Goal: Task Accomplishment & Management: Manage account settings

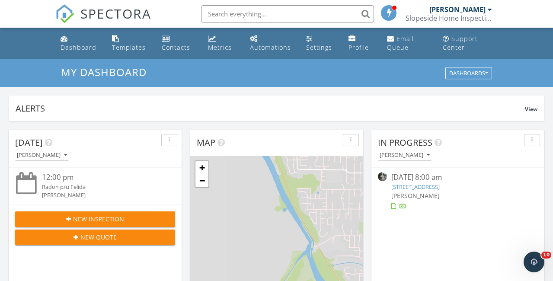
scroll to position [788, 554]
click at [126, 13] on span "SPECTORA" at bounding box center [115, 13] width 71 height 18
click at [118, 5] on span "SPECTORA" at bounding box center [115, 13] width 71 height 18
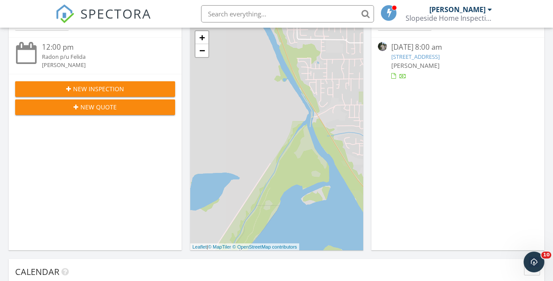
scroll to position [103, 0]
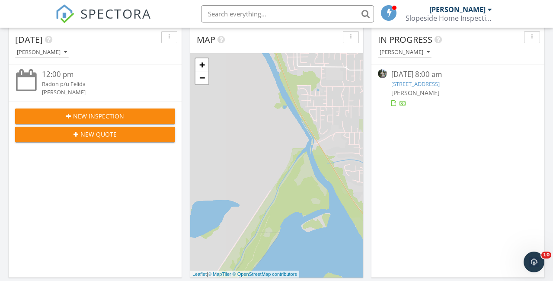
click at [440, 83] on link "11702 NW 28th Ave , Vancouver, WA 98685" at bounding box center [415, 84] width 48 height 8
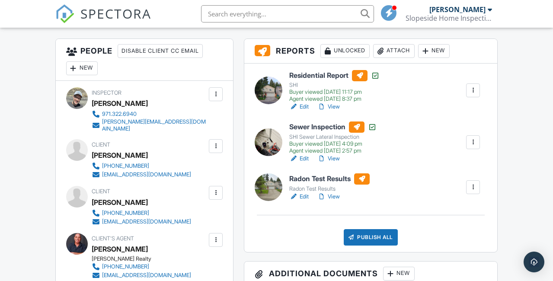
click at [472, 186] on div at bounding box center [473, 187] width 9 height 9
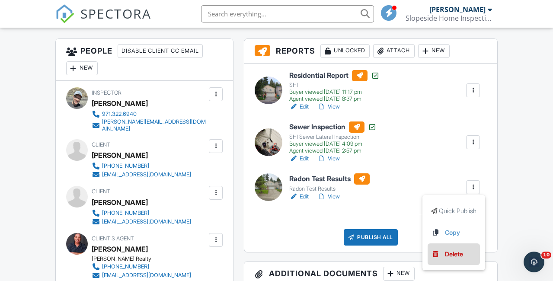
click at [449, 256] on div "Delete" at bounding box center [454, 255] width 18 height 10
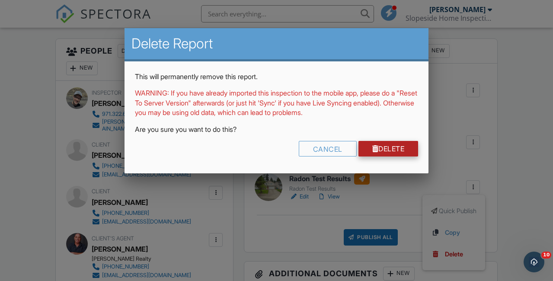
click at [385, 144] on link "Delete" at bounding box center [389, 149] width 60 height 16
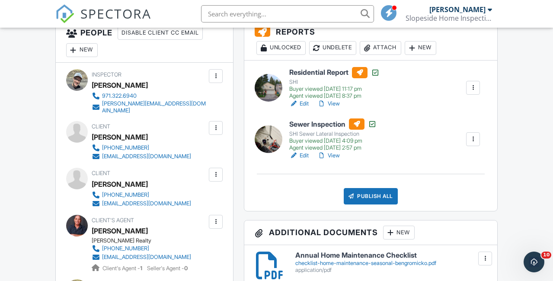
scroll to position [243, 0]
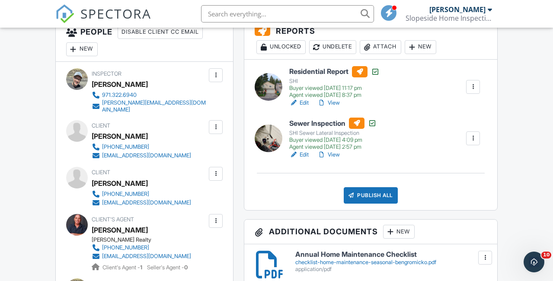
click at [386, 49] on div "Attach" at bounding box center [381, 47] width 42 height 14
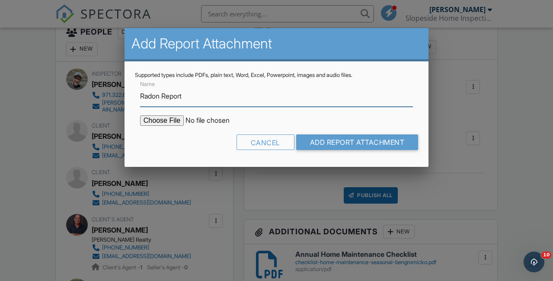
type input "Radon Report"
click at [169, 121] on input "file" at bounding box center [213, 120] width 147 height 10
type input "C:\fakepath\11702-NW-28th-Ave_RadonReport_f266956e-cc37-4d34-9991-bbfe87af49fd.…"
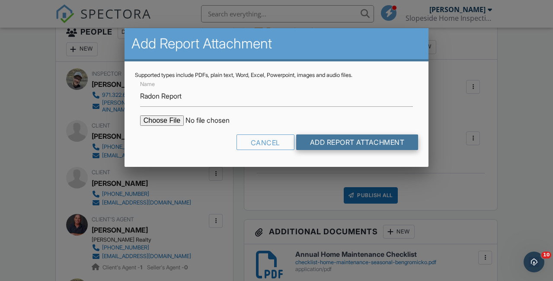
click at [386, 139] on input "Add Report Attachment" at bounding box center [357, 143] width 122 height 16
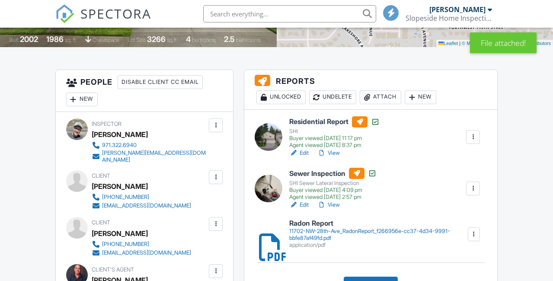
scroll to position [301, 0]
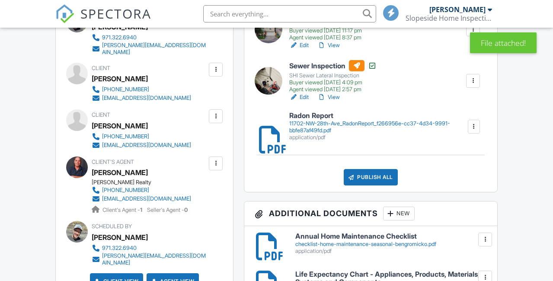
click at [375, 173] on div "Publish All" at bounding box center [371, 177] width 54 height 16
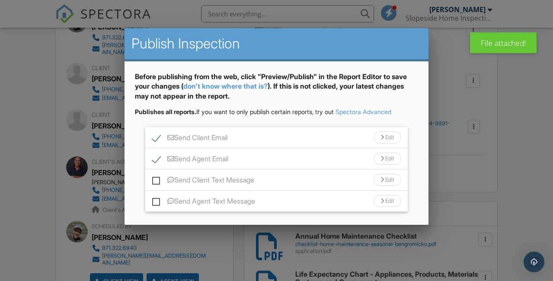
click at [385, 135] on div "Edit" at bounding box center [388, 137] width 28 height 12
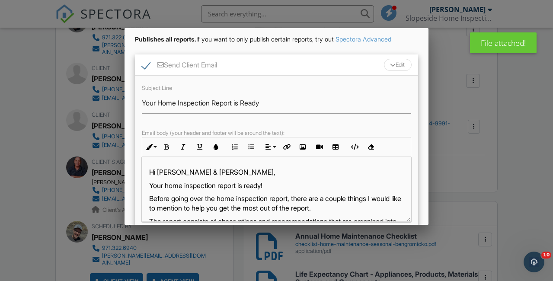
scroll to position [0, 0]
drag, startPoint x: 213, startPoint y: 104, endPoint x: 160, endPoint y: 103, distance: 52.3
click at [160, 103] on input "Your Home Inspection Report is Ready" at bounding box center [276, 103] width 269 height 21
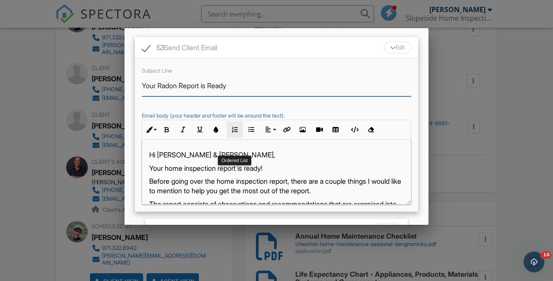
scroll to position [90, 0]
type input "Your Radon Report is Ready"
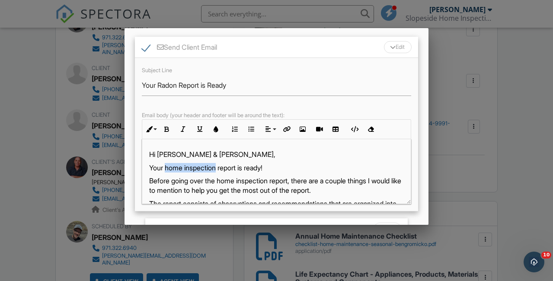
drag, startPoint x: 220, startPoint y: 169, endPoint x: 166, endPoint y: 170, distance: 53.6
click at [166, 170] on p "Your home inspection report is ready!" at bounding box center [276, 168] width 255 height 10
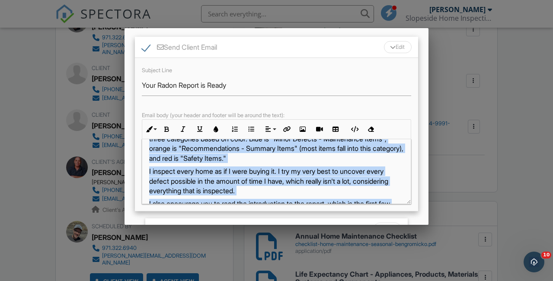
scroll to position [104, 0]
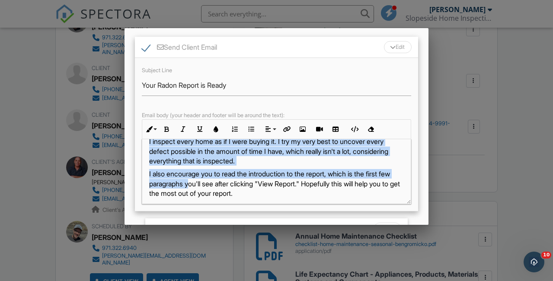
drag, startPoint x: 148, startPoint y: 180, endPoint x: 277, endPoint y: 190, distance: 128.8
click at [277, 190] on div "Hi Cristian & Vanessa, Your radon report is ready! Before going over the home i…" at bounding box center [276, 215] width 269 height 360
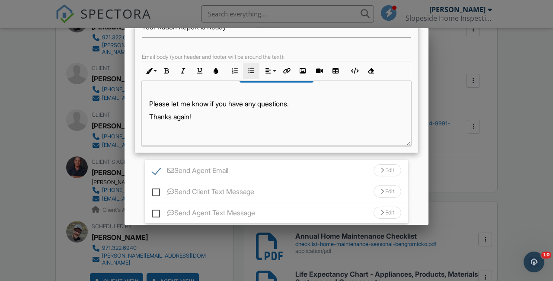
scroll to position [152, 0]
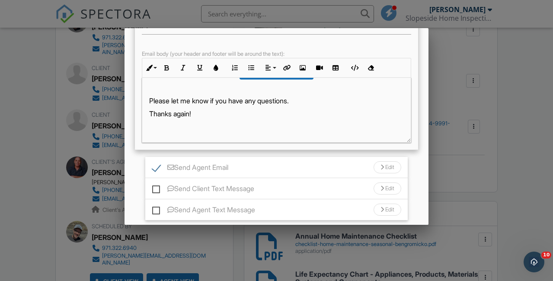
click at [383, 167] on div "Edit" at bounding box center [388, 167] width 28 height 12
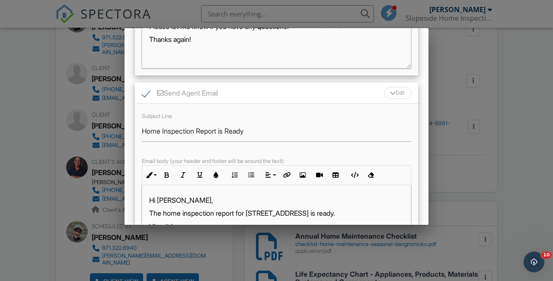
scroll to position [231, 0]
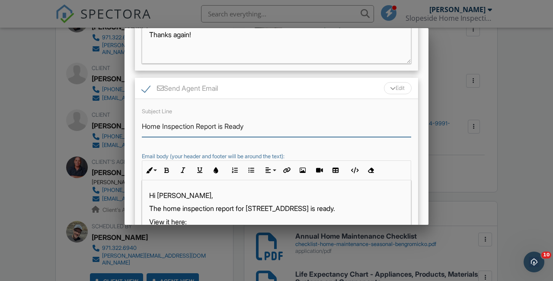
drag, startPoint x: 195, startPoint y: 128, endPoint x: 139, endPoint y: 121, distance: 56.8
click at [139, 121] on div "Subject Line Home Inspection Report is Ready Email body (your header and footer…" at bounding box center [276, 176] width 283 height 154
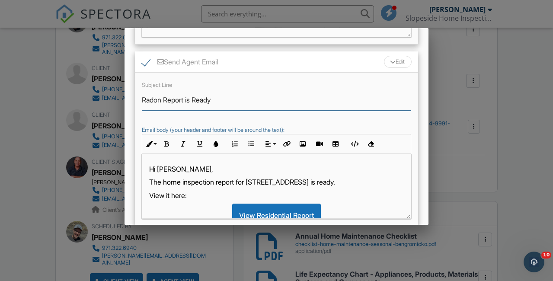
scroll to position [261, 0]
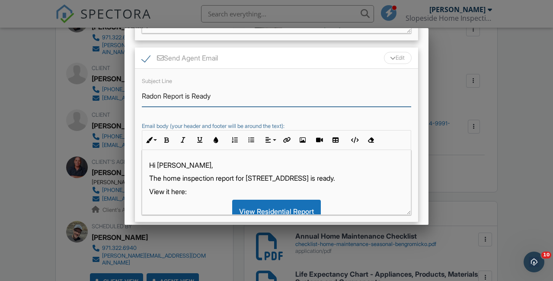
type input "Radon Report is Ready"
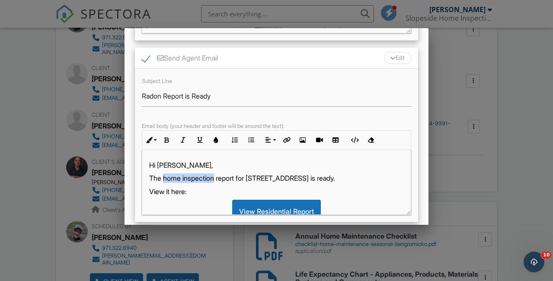
drag, startPoint x: 217, startPoint y: 178, endPoint x: 165, endPoint y: 181, distance: 52.0
click at [165, 181] on p "The home inspection report for 11702 NW 28th Ave is ready." at bounding box center [276, 178] width 255 height 10
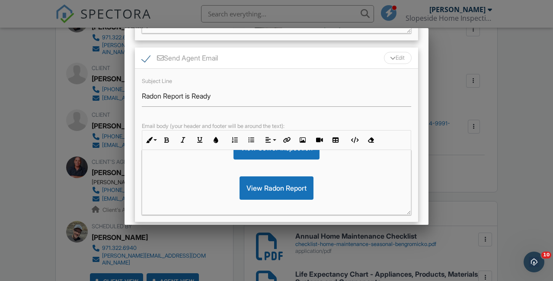
scroll to position [139, 0]
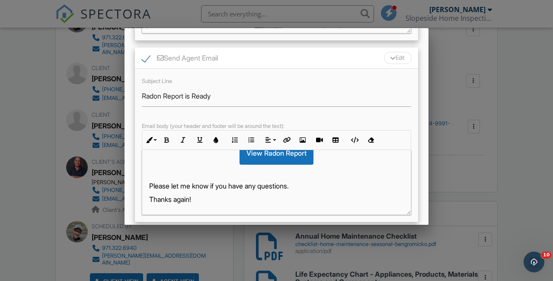
click at [192, 196] on p "Thanks again!" at bounding box center [276, 200] width 255 height 10
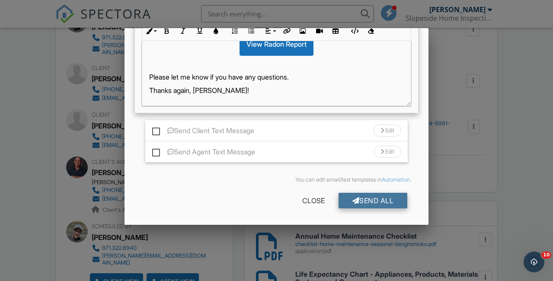
click at [366, 201] on div "Send All" at bounding box center [373, 201] width 69 height 16
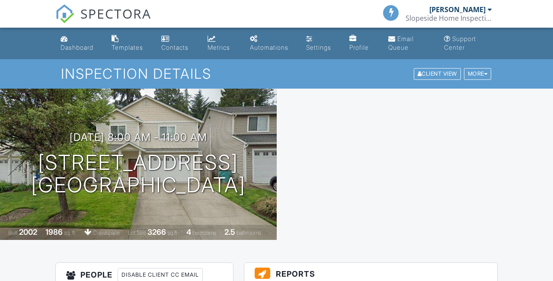
click at [115, 13] on span "SPECTORA" at bounding box center [115, 13] width 71 height 18
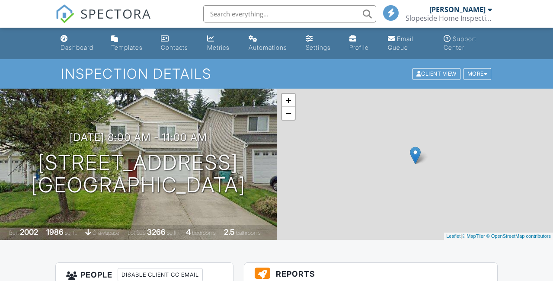
scroll to position [301, 0]
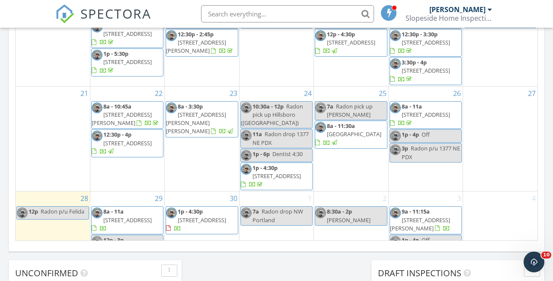
scroll to position [563, 0]
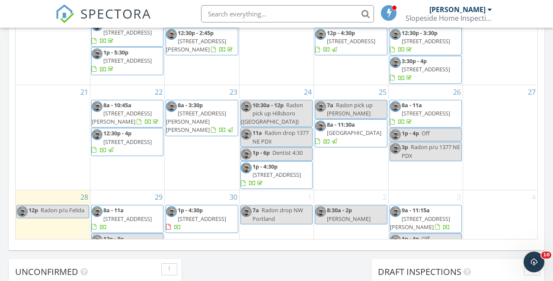
click at [124, 190] on div "29 8a - 11a 1067 54th St, Washougal 98671 12p - 3p Brooke" at bounding box center [127, 221] width 74 height 63
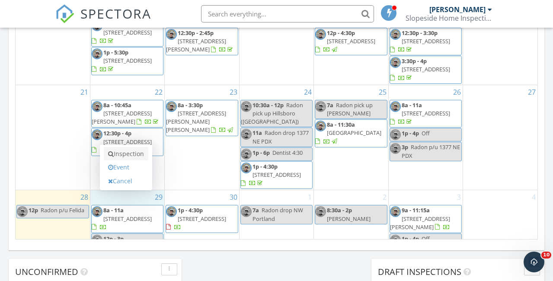
click at [125, 154] on link "Inspection" at bounding box center [126, 154] width 45 height 14
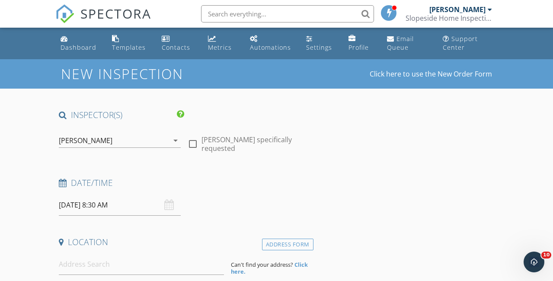
scroll to position [50, 0]
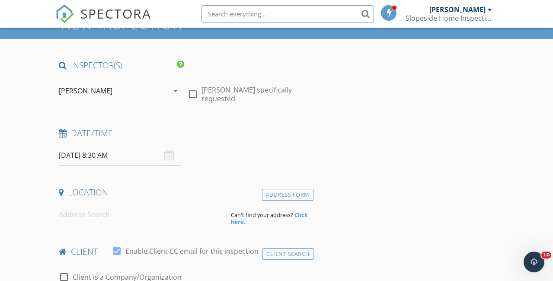
click at [115, 154] on input "[DATE] 8:30 AM" at bounding box center [120, 155] width 122 height 21
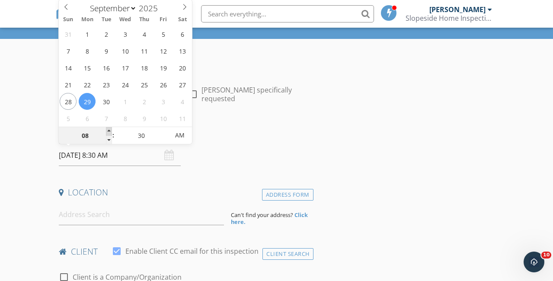
click at [109, 129] on span at bounding box center [109, 131] width 6 height 9
type input "09"
type input "[DATE] 9:30 AM"
click at [109, 129] on span at bounding box center [109, 131] width 6 height 9
type input "10"
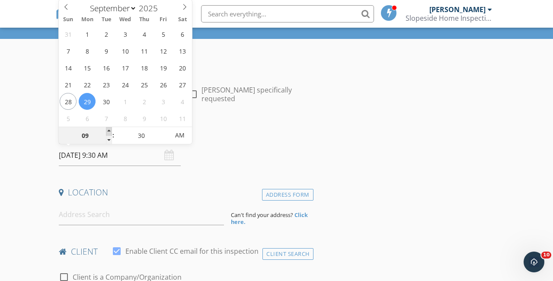
type input "[DATE] 10:30 AM"
type input "11"
type input "[DATE] 11:30 AM"
click at [109, 129] on span at bounding box center [109, 131] width 6 height 9
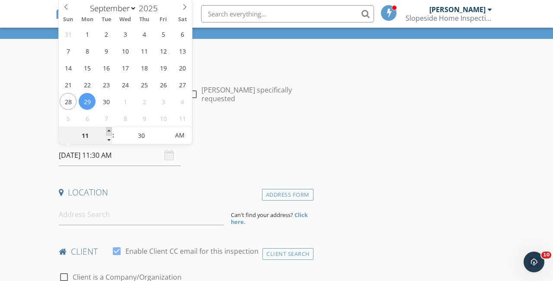
type input "12"
type input "[DATE] 12:30 PM"
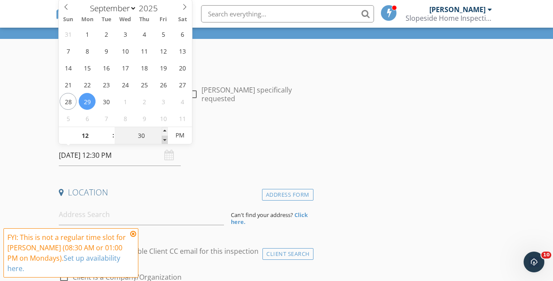
type input "25"
type input "[DATE] 12:25 PM"
click at [165, 140] on span at bounding box center [165, 140] width 6 height 9
type input "20"
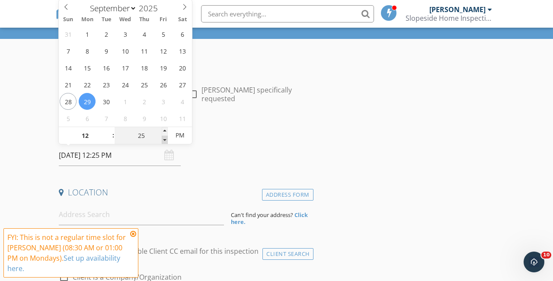
type input "[DATE] 12:20 PM"
click at [165, 140] on span at bounding box center [165, 140] width 6 height 9
type input "15"
type input "[DATE] 12:15 PM"
type input "10"
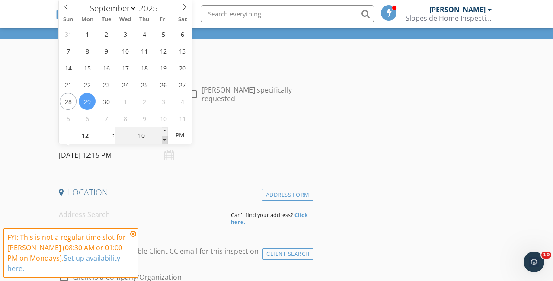
type input "[DATE] 12:10 PM"
click at [165, 140] on span at bounding box center [165, 140] width 6 height 9
type input "05"
type input "[DATE] 12:05 PM"
click at [165, 140] on span at bounding box center [165, 140] width 6 height 9
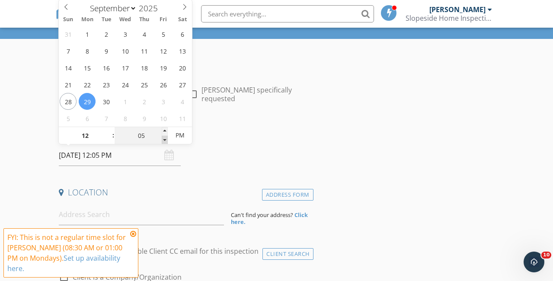
click at [165, 140] on span at bounding box center [165, 140] width 6 height 9
type input "00"
type input "[DATE] 12:00 PM"
click at [232, 138] on h4 "Date/Time" at bounding box center [184, 133] width 251 height 11
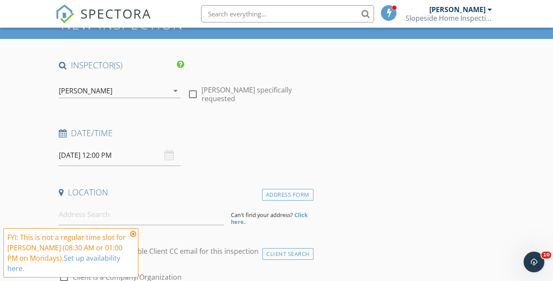
click at [133, 231] on icon at bounding box center [133, 234] width 6 height 7
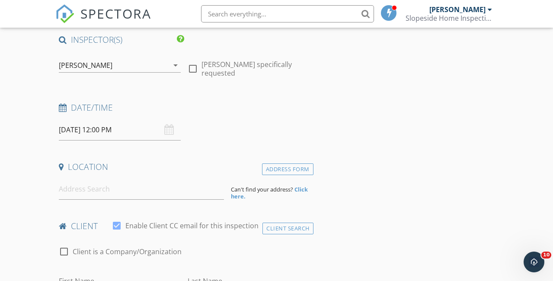
scroll to position [80, 0]
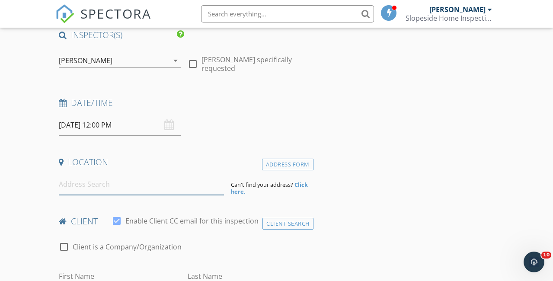
click at [134, 188] on input at bounding box center [141, 184] width 165 height 21
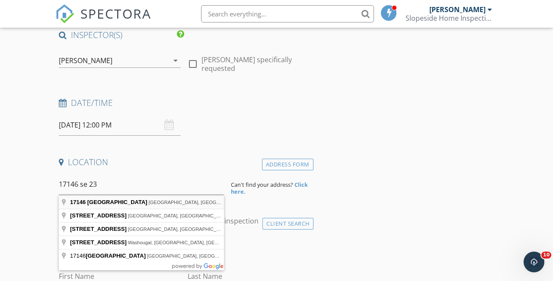
type input "17146 Southeast 23 Drive, Vancouver, WA, USA"
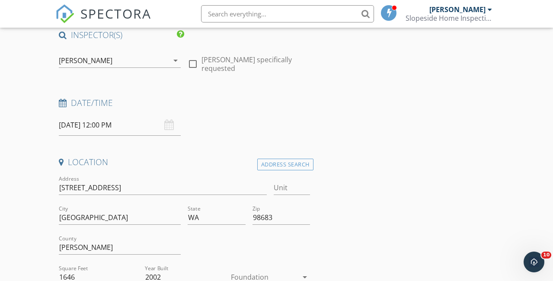
scroll to position [115, 0]
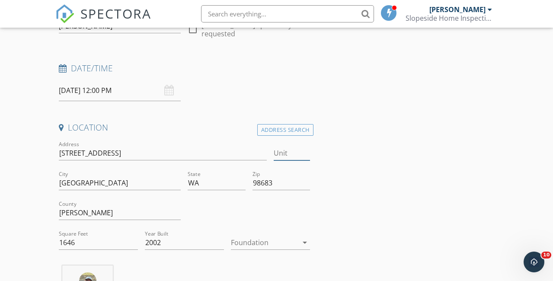
click at [297, 153] on input "Unit" at bounding box center [292, 153] width 36 height 14
type input "#"
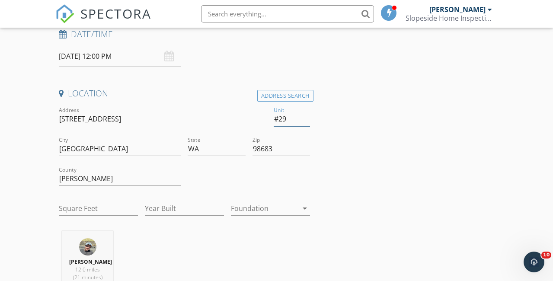
scroll to position [154, 0]
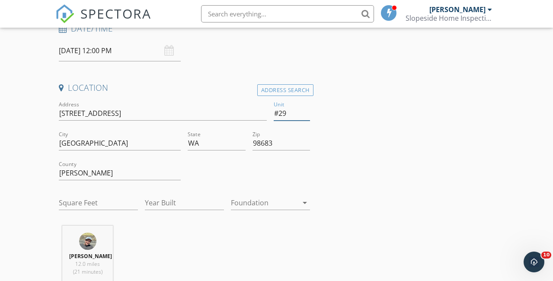
type input "#29"
click at [176, 199] on input "Year Built" at bounding box center [184, 203] width 79 height 14
type input "2002"
click at [102, 201] on input "Square Feet" at bounding box center [98, 203] width 79 height 14
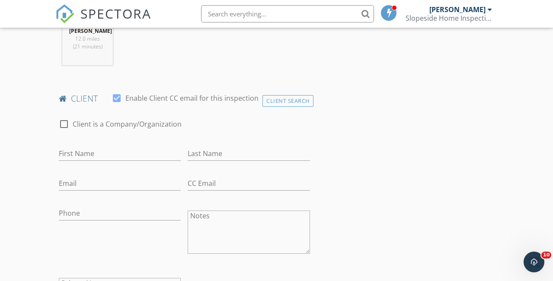
scroll to position [381, 0]
type input "1646"
click at [145, 159] on input "First Name" at bounding box center [120, 152] width 122 height 14
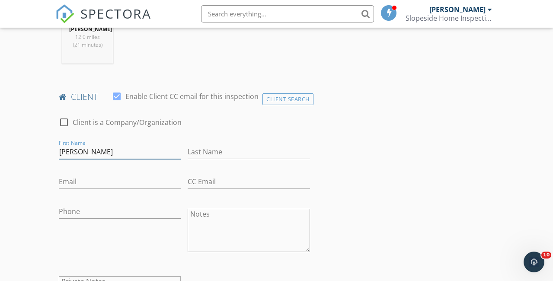
type input "Joan"
type input "Hartley"
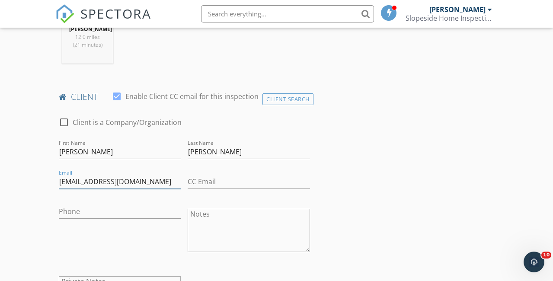
type input "queenofup@gmail.com"
click at [111, 219] on input "Phone" at bounding box center [120, 212] width 122 height 14
type input "[PHONE_NUMBER]"
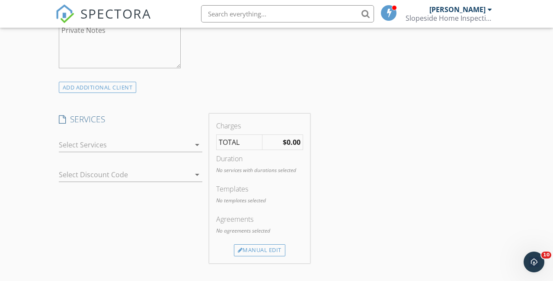
scroll to position [652, 0]
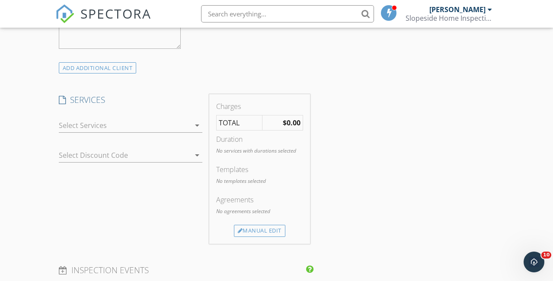
click at [87, 131] on div at bounding box center [124, 126] width 131 height 14
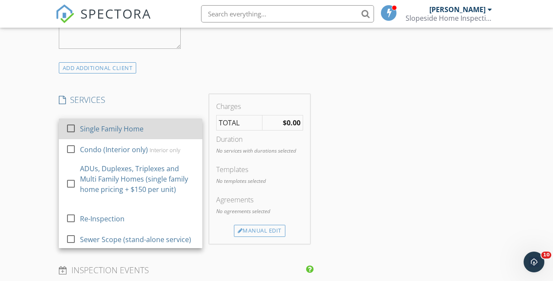
click at [70, 135] on div at bounding box center [71, 128] width 15 height 15
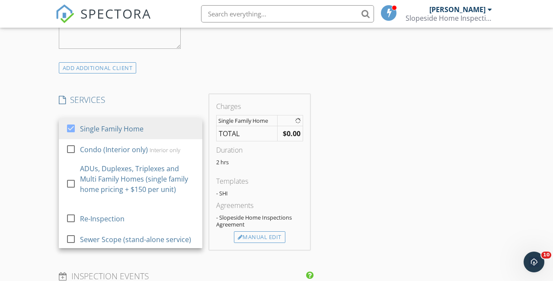
click at [41, 157] on div "New Inspection Click here to use the New Order Form INSPECTOR(S) check_box Andr…" at bounding box center [276, 169] width 553 height 1524
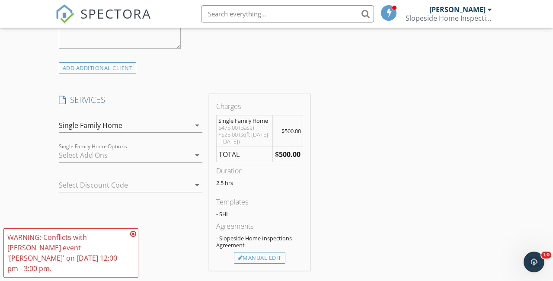
click at [132, 237] on icon at bounding box center [133, 234] width 6 height 7
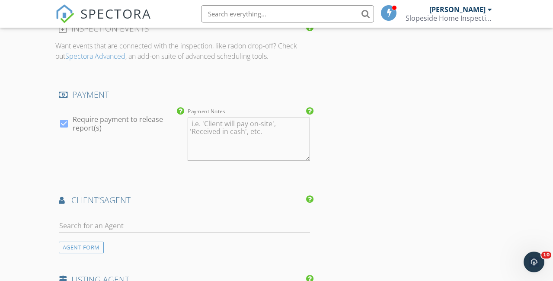
scroll to position [1010, 0]
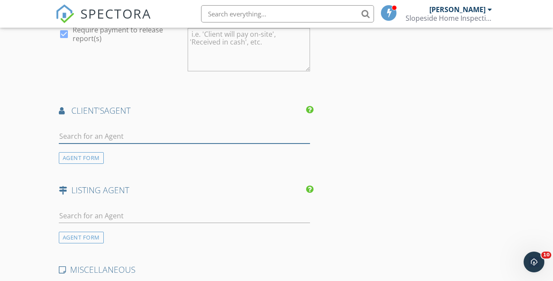
click at [174, 144] on input "text" at bounding box center [184, 136] width 251 height 14
type input "[PERSON_NAME]"
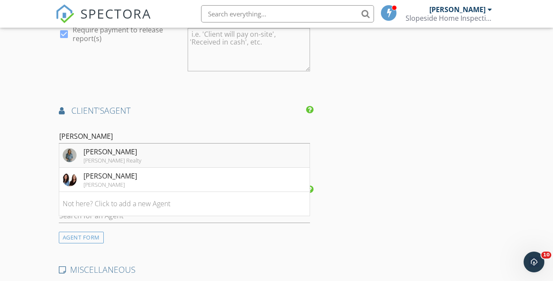
click at [158, 164] on li "Brooke Louman Knipe Realty" at bounding box center [184, 156] width 250 height 24
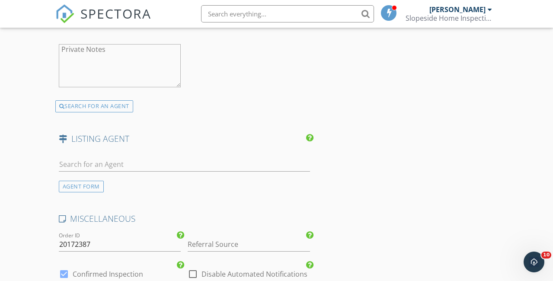
scroll to position [1281, 0]
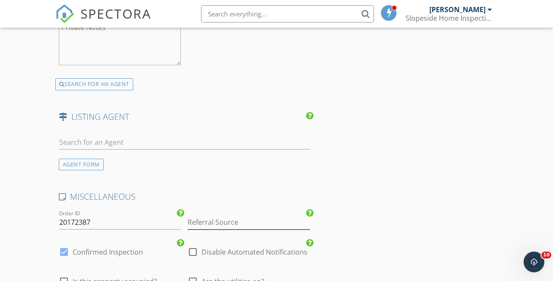
click at [213, 225] on input "Referral Source" at bounding box center [249, 222] width 122 height 14
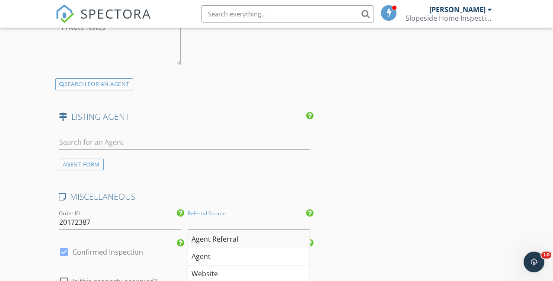
click at [216, 247] on div "Agent Referral" at bounding box center [248, 239] width 121 height 17
type input "Agent Referral"
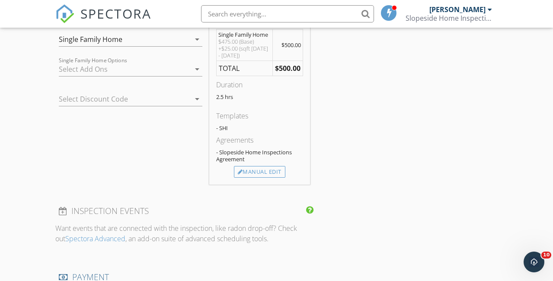
scroll to position [736, 0]
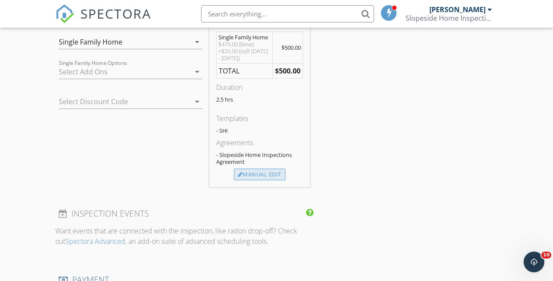
click at [256, 181] on div "Manual Edit" at bounding box center [259, 175] width 51 height 12
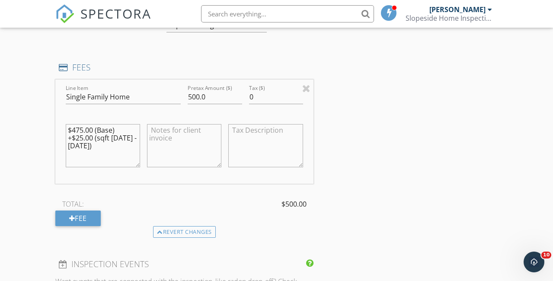
scroll to position [761, 0]
click at [131, 104] on input "Single Family Home" at bounding box center [123, 97] width 115 height 14
click at [131, 103] on input "Single Family Home" at bounding box center [123, 97] width 115 height 14
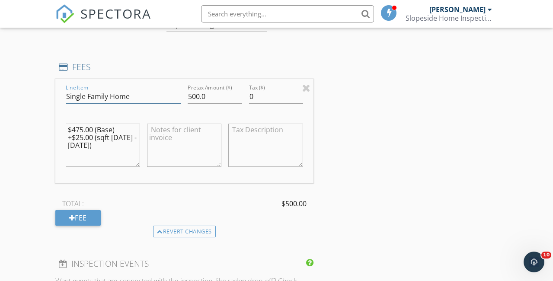
click at [131, 103] on input "Single Family Home" at bounding box center [123, 97] width 115 height 14
type input "Condo"
click at [364, 138] on div "INSPECTOR(S) check_box Andrew Tewson PRIMARY Andrew Tewson arrow_drop_down chec…" at bounding box center [276, 222] width 442 height 1747
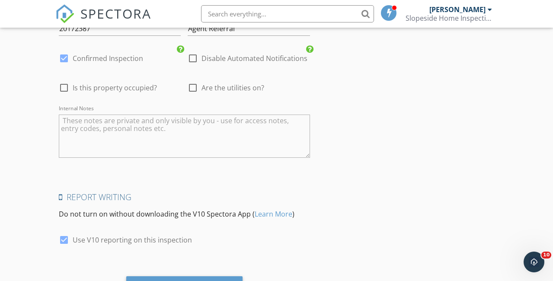
scroll to position [1603, 0]
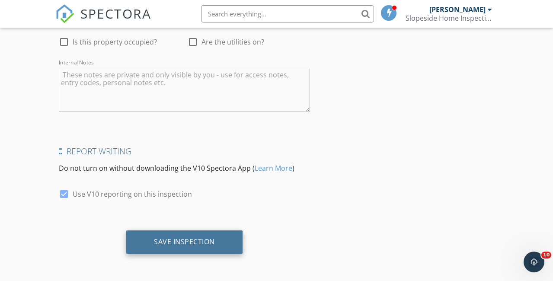
click at [207, 237] on div "Save Inspection" at bounding box center [184, 241] width 61 height 9
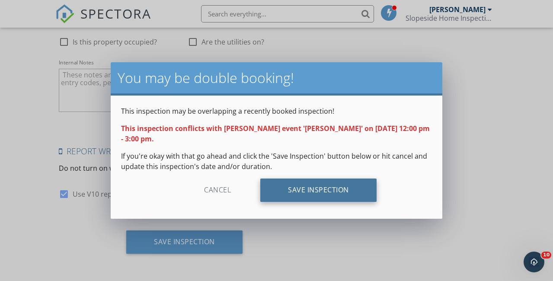
click at [287, 182] on div "Save Inspection" at bounding box center [318, 190] width 116 height 23
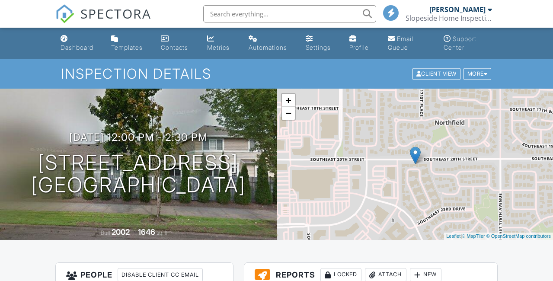
click at [112, 14] on span "SPECTORA" at bounding box center [115, 13] width 71 height 18
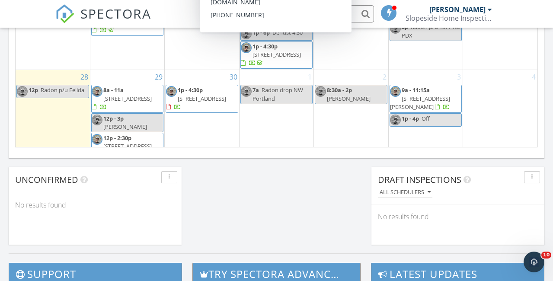
scroll to position [657, 0]
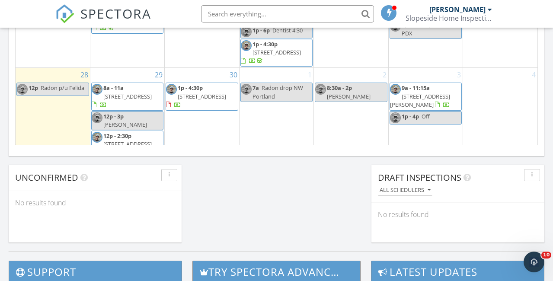
click at [151, 111] on link "12p - 3p [PERSON_NAME]" at bounding box center [127, 120] width 72 height 19
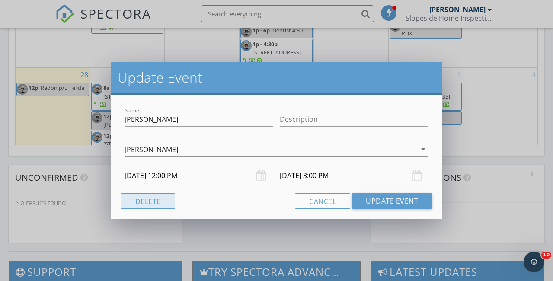
click at [146, 204] on button "Delete" at bounding box center [148, 201] width 54 height 16
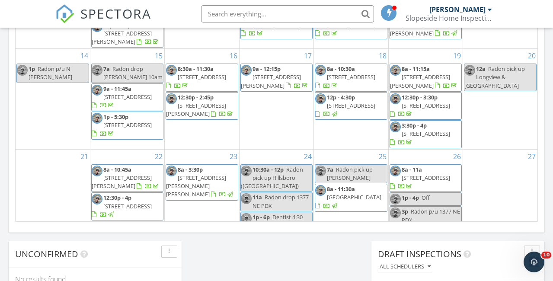
scroll to position [96, 0]
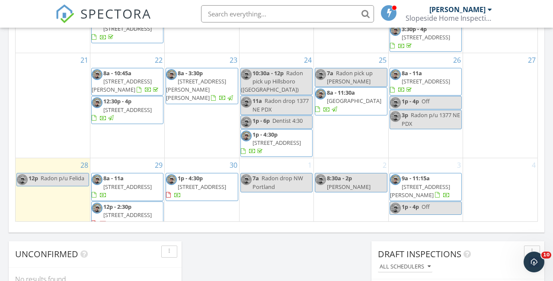
click at [142, 209] on span "12p - 2:30p [STREET_ADDRESS]" at bounding box center [127, 216] width 71 height 26
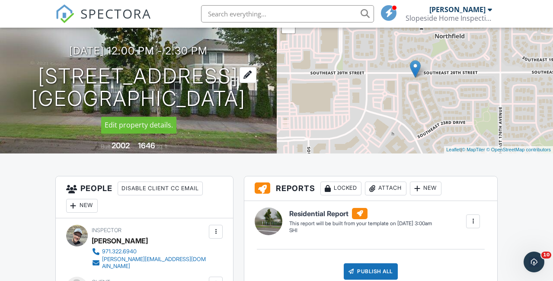
scroll to position [85, 0]
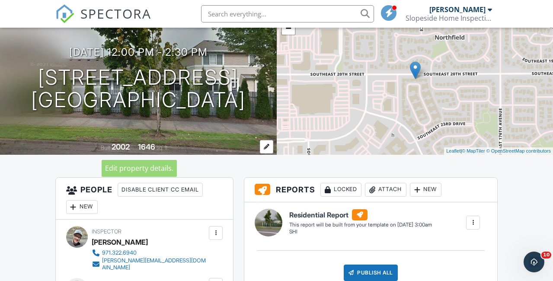
click at [269, 145] on div at bounding box center [266, 146] width 13 height 13
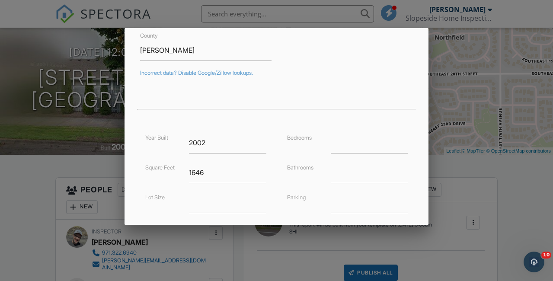
scroll to position [126, 0]
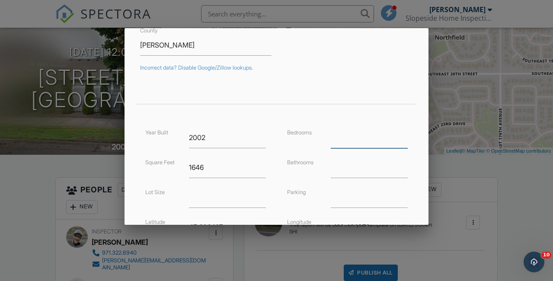
click at [340, 140] on input "number" at bounding box center [369, 137] width 77 height 21
type input "3"
click at [356, 175] on input "number" at bounding box center [369, 167] width 77 height 21
type input "2.5"
click at [419, 178] on div "Address [STREET_ADDRESS] Unit #29 Country US City [GEOGRAPHIC_DATA] [GEOGRAPHIC…" at bounding box center [277, 135] width 304 height 399
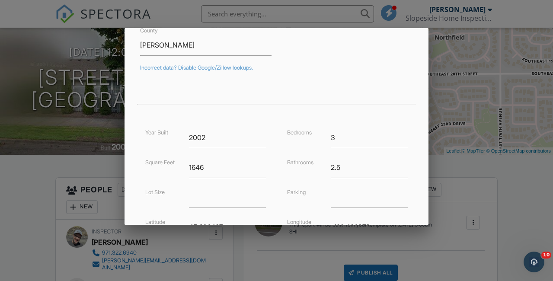
scroll to position [236, 0]
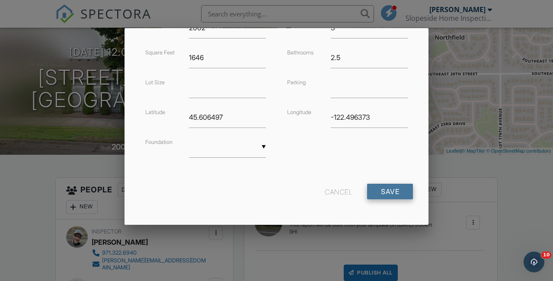
click at [394, 196] on input "Save" at bounding box center [390, 192] width 46 height 16
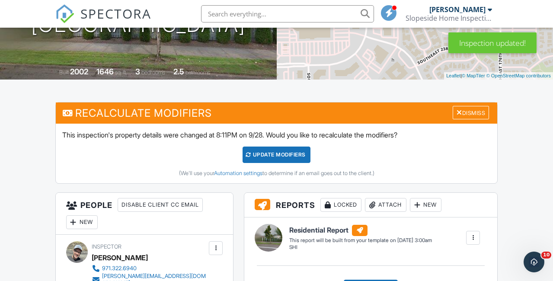
click at [291, 157] on div "UPDATE Modifiers" at bounding box center [277, 155] width 68 height 16
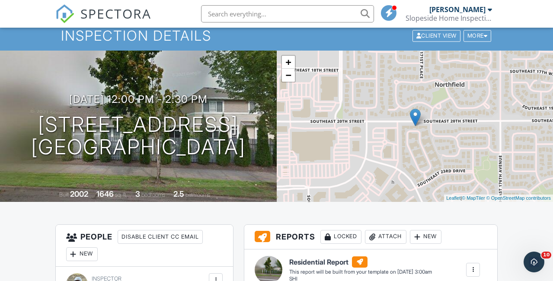
scroll to position [36, 0]
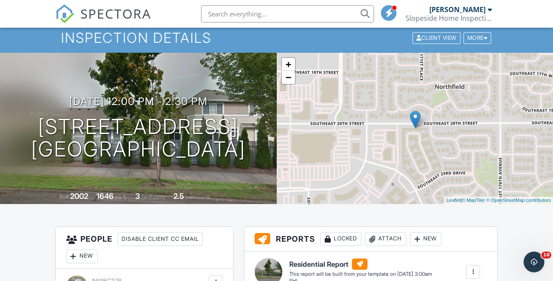
click at [124, 9] on span "SPECTORA" at bounding box center [115, 13] width 71 height 18
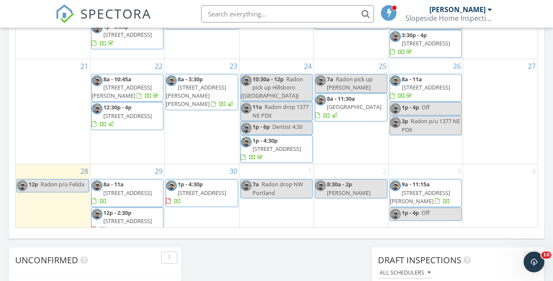
scroll to position [80, 0]
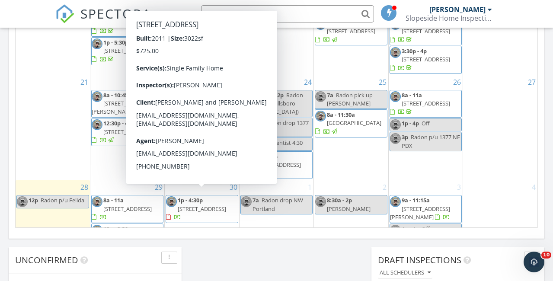
click at [205, 205] on span "[STREET_ADDRESS]" at bounding box center [202, 209] width 48 height 8
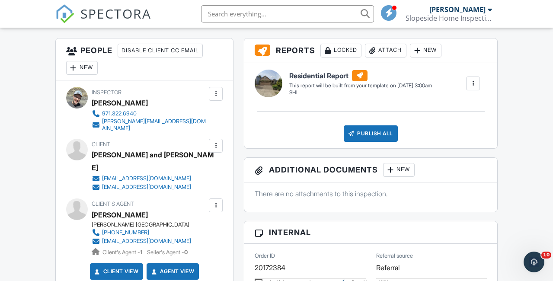
scroll to position [224, 0]
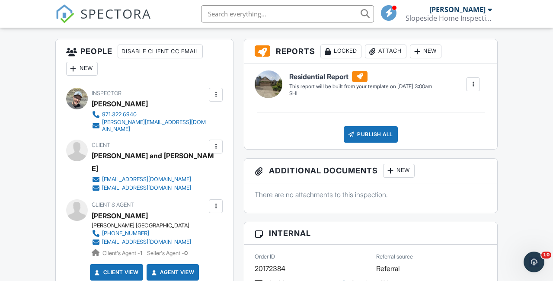
click at [104, 13] on span "SPECTORA" at bounding box center [115, 13] width 71 height 18
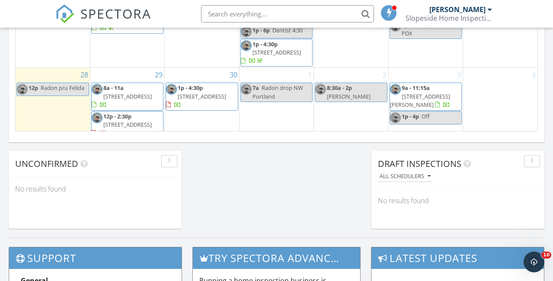
scroll to position [685, 0]
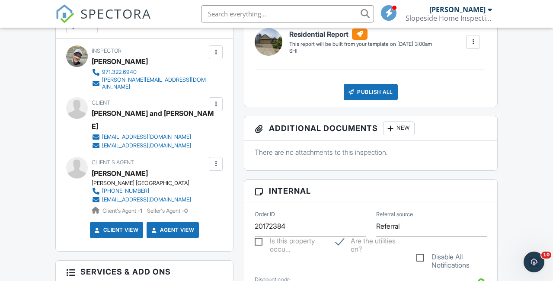
scroll to position [266, 0]
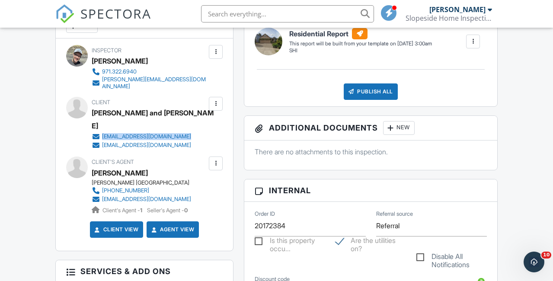
click at [201, 118] on div "Client [PERSON_NAME] and [PERSON_NAME] [EMAIL_ADDRESS][DOMAIN_NAME] [EMAIL_ADDR…" at bounding box center [170, 123] width 157 height 53
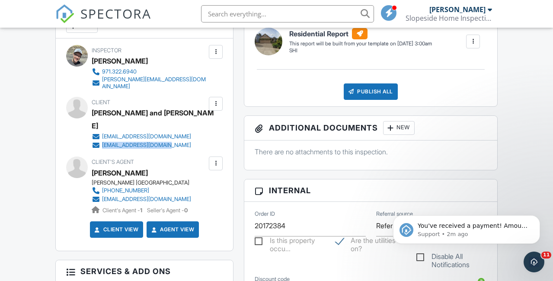
scroll to position [0, 0]
